Goal: Find contact information: Find contact information

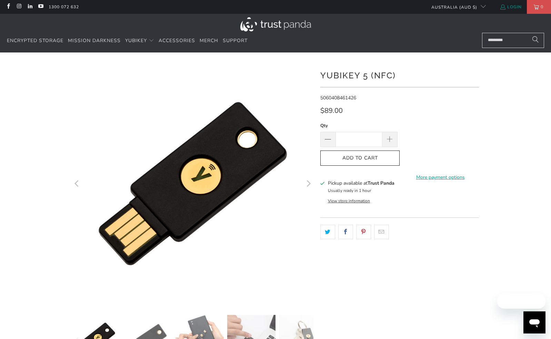
click at [515, 7] on link "Login" at bounding box center [511, 7] width 22 height 8
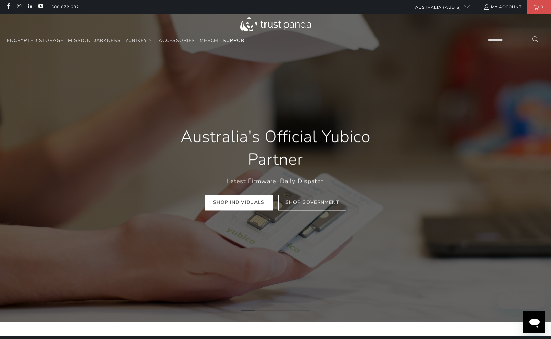
click at [244, 41] on span "Support" at bounding box center [235, 40] width 25 height 7
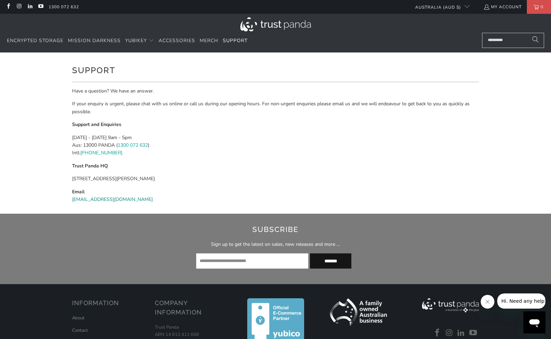
click at [96, 197] on link "support@trustpanda.com" at bounding box center [112, 199] width 81 height 7
click at [220, 99] on div "Have a question? We have an answer. If your enquiry is urgent, please chat with…" at bounding box center [275, 147] width 407 height 121
click at [507, 6] on link "My Account" at bounding box center [503, 7] width 38 height 8
